Goal: Task Accomplishment & Management: Complete application form

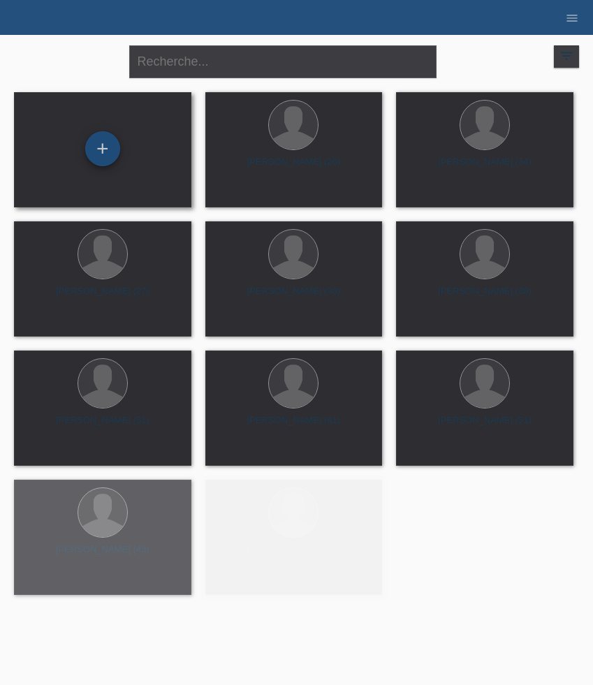
click at [100, 142] on div "+" at bounding box center [102, 148] width 35 height 35
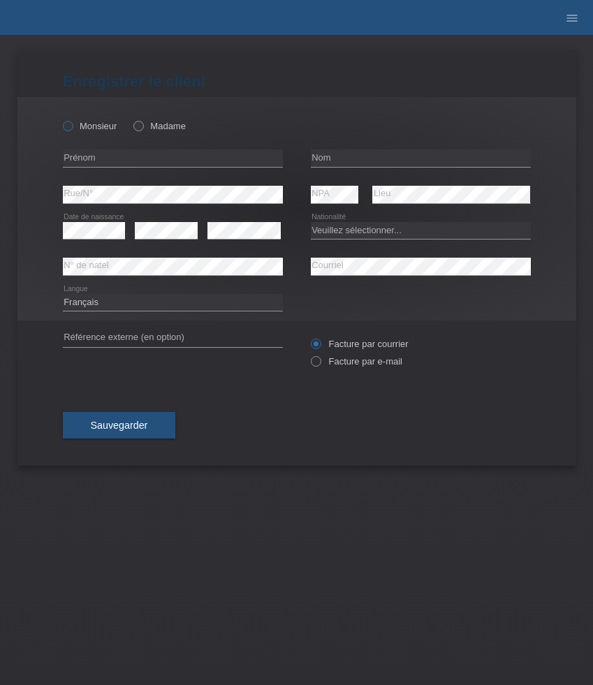
click at [77, 126] on label "Monsieur" at bounding box center [90, 126] width 54 height 10
click at [72, 126] on input "Monsieur" at bounding box center [67, 125] width 9 height 9
radio input "true"
click at [133, 155] on input "text" at bounding box center [173, 157] width 220 height 17
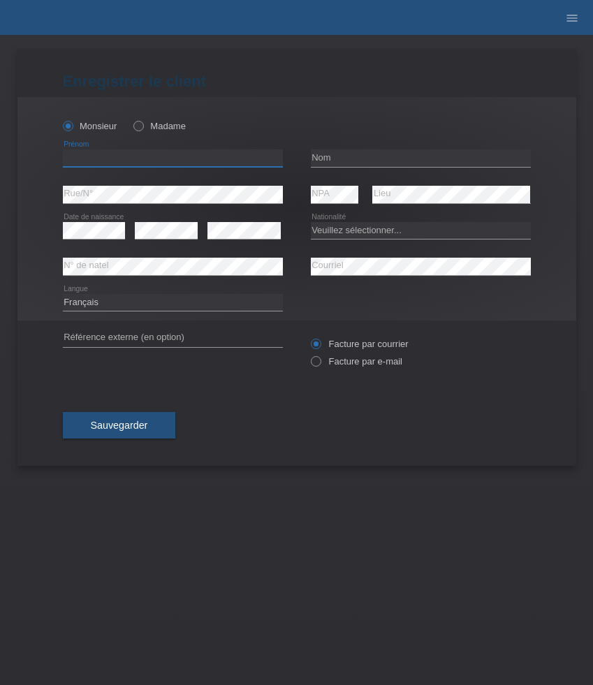
paste input "Ralph"
type input "Ralph"
click at [353, 155] on input "text" at bounding box center [421, 157] width 220 height 17
paste input "Haselsberger"
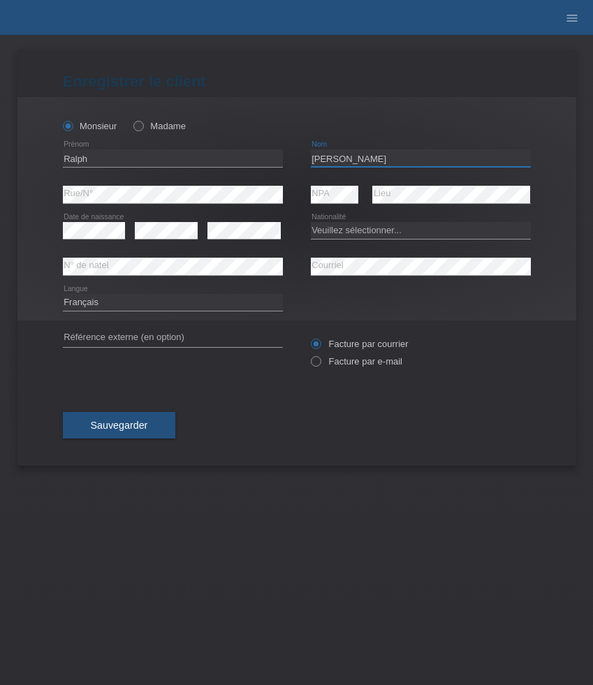
type input "Haselsberger"
click at [364, 234] on select "Veuillez sélectionner... Suisse Allemagne Autriche Liechtenstein ------------ A…" at bounding box center [421, 230] width 220 height 17
select select "DE"
click at [311, 222] on select "Veuillez sélectionner... Suisse Allemagne Autriche Liechtenstein ------------ A…" at bounding box center [421, 230] width 220 height 17
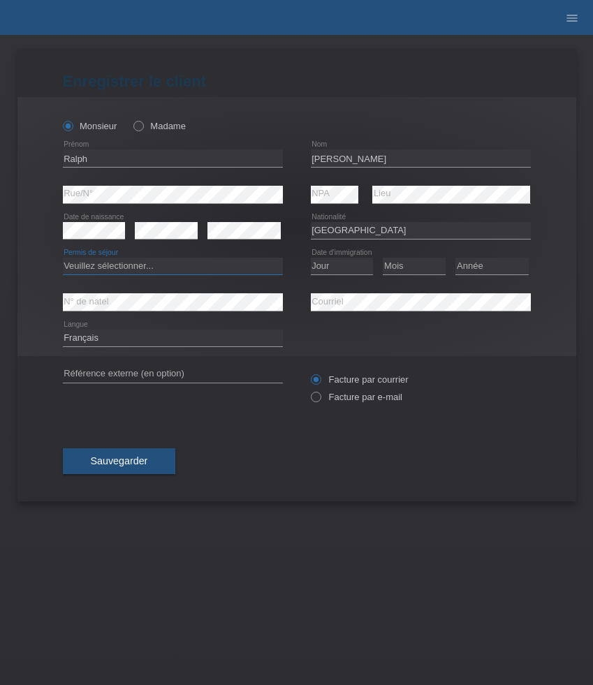
click at [182, 265] on select "Veuillez sélectionner... C B B - Statut de réfugié Autre" at bounding box center [173, 266] width 220 height 17
select select "C"
click at [63, 258] on select "Veuillez sélectionner... C B B - Statut de réfugié Autre" at bounding box center [173, 266] width 220 height 17
click at [342, 268] on select "Jour 01 02 03 04 05 06 07 08 09 10 11" at bounding box center [342, 266] width 63 height 17
select select "27"
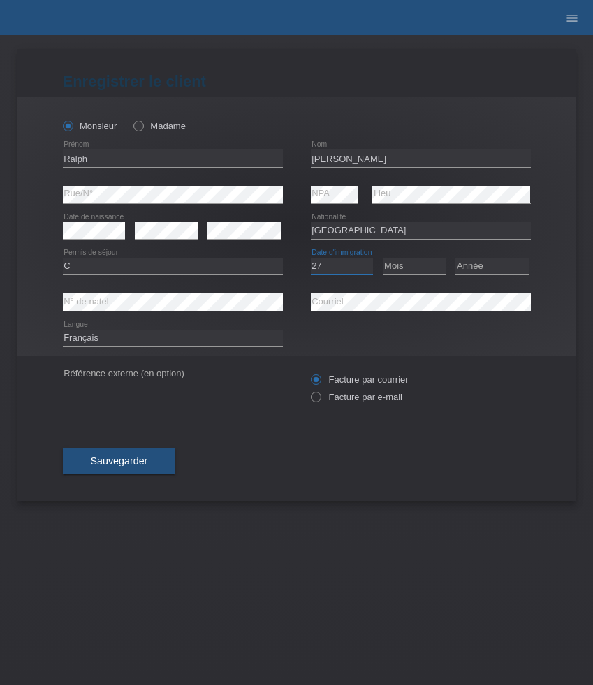
click at [311, 258] on select "Jour 01 02 03 04 05 06 07 08 09 10 11" at bounding box center [342, 266] width 63 height 17
click at [411, 273] on select "Mois 01 02 03 04 05 06 07 08 09 10 11" at bounding box center [414, 266] width 63 height 17
select select "04"
click at [383, 258] on select "Mois 01 02 03 04 05 06 07 08 09 10 11" at bounding box center [414, 266] width 63 height 17
click at [493, 268] on select "Année 2025 2024 2023 2022 2021 2020 2019 2018 2017 2016 2015 2014 2013 2012 201…" at bounding box center [491, 266] width 73 height 17
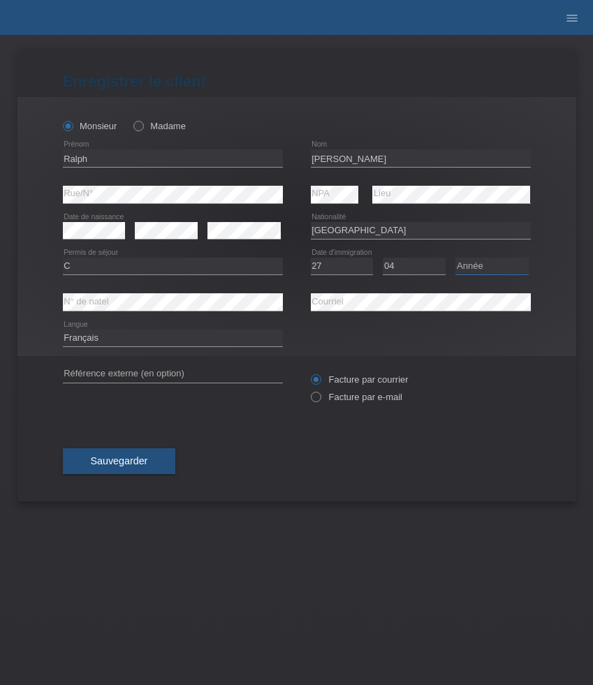
select select "2020"
click at [455, 258] on select "Année 2025 2024 2023 2022 2021 2020 2019 2018 2017 2016 2015 2014 2013 2012 201…" at bounding box center [491, 266] width 73 height 17
click at [202, 343] on select "Deutsch Français Italiano English" at bounding box center [173, 337] width 220 height 17
select select "de"
click at [63, 330] on select "Deutsch Français Italiano English" at bounding box center [173, 337] width 220 height 17
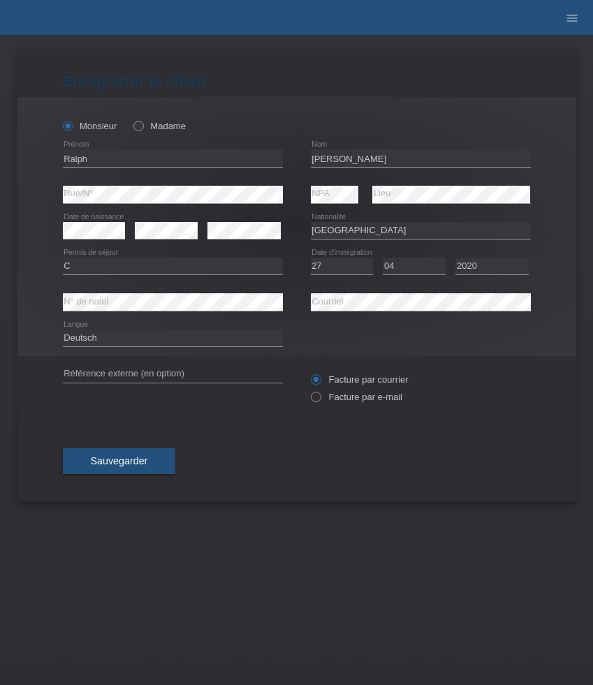
click at [334, 392] on div "Facture par courrier Facture par e-mail" at bounding box center [421, 388] width 220 height 35
click at [336, 402] on label "Facture par e-mail" at bounding box center [356, 397] width 91 height 10
click at [320, 403] on input "Facture par e-mail" at bounding box center [315, 400] width 9 height 17
radio input "true"
click at [140, 454] on button "Sauvegarder" at bounding box center [119, 461] width 113 height 27
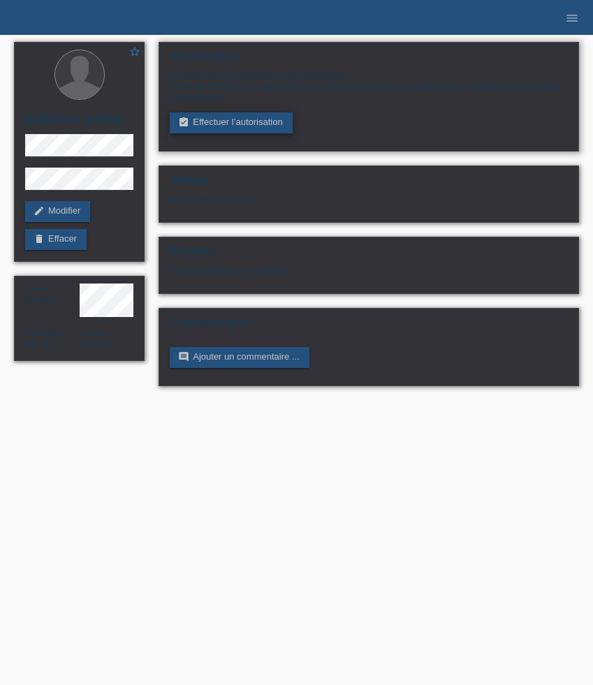
click at [216, 131] on link "assignment_turned_in Effectuer l’autorisation" at bounding box center [231, 122] width 122 height 21
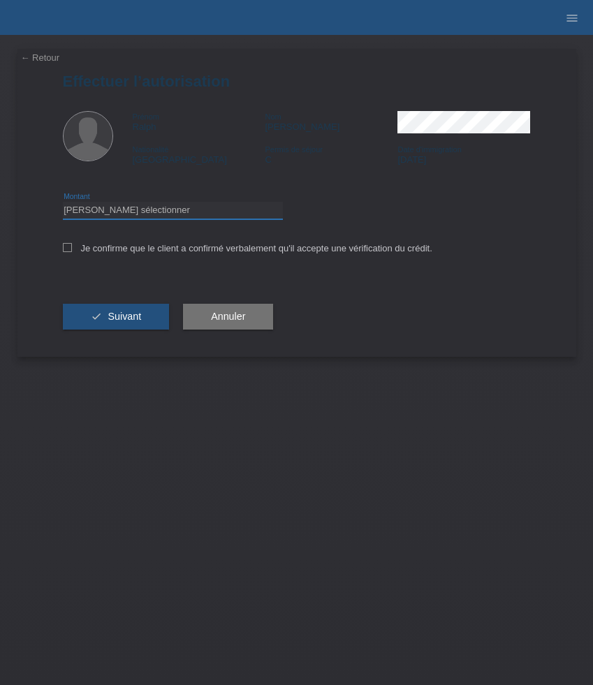
click at [232, 211] on select "Veuillez sélectionner CHF 1.00 - CHF 499.00 CHF 500.00 - CHF 1'999.00 CHF 2'000…" at bounding box center [173, 210] width 220 height 17
select select "3"
click at [63, 204] on select "Veuillez sélectionner CHF 1.00 - CHF 499.00 CHF 500.00 - CHF 1'999.00 CHF 2'000…" at bounding box center [173, 210] width 220 height 17
click at [165, 249] on label "Je confirme que le client a confirmé verbalement qu'il accepte une vérification…" at bounding box center [247, 248] width 369 height 10
click at [72, 249] on input "Je confirme que le client a confirmé verbalement qu'il accepte une vérification…" at bounding box center [67, 247] width 9 height 9
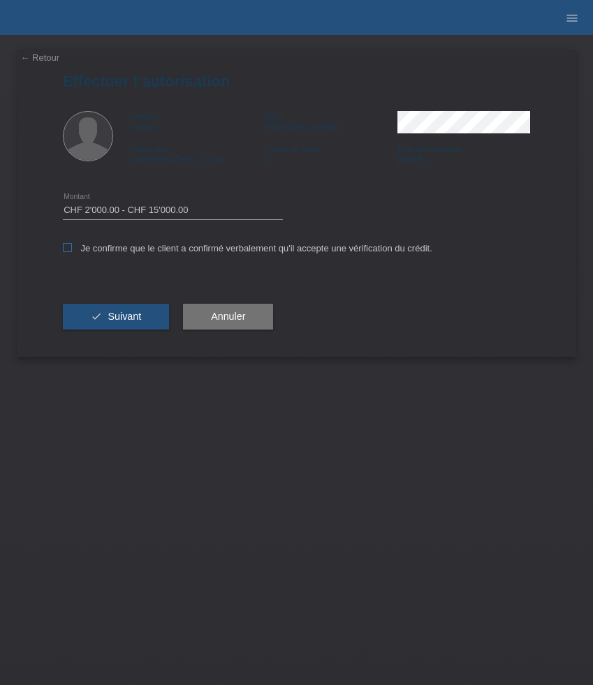
checkbox input "true"
click at [128, 319] on span "Suivant" at bounding box center [125, 316] width 34 height 11
